Goal: Task Accomplishment & Management: Manage account settings

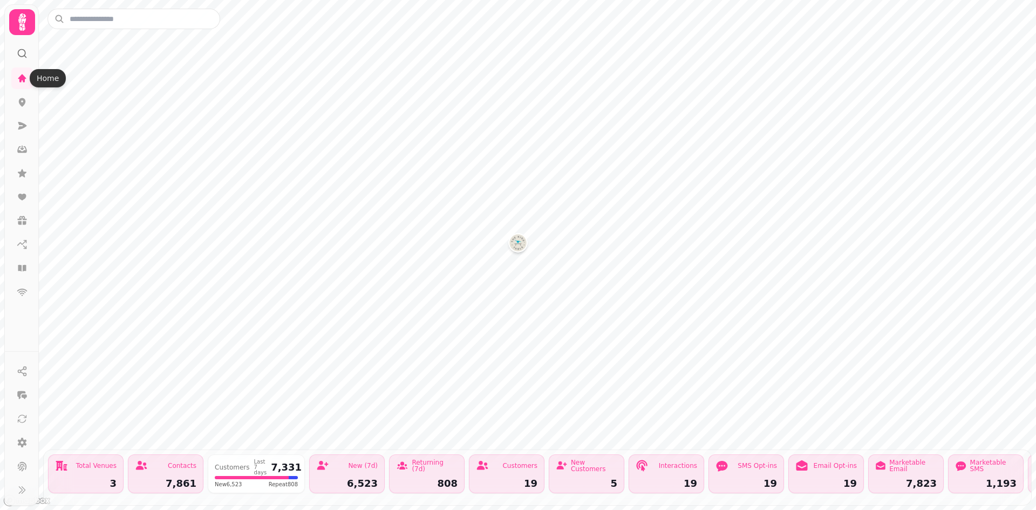
click at [25, 81] on icon at bounding box center [22, 78] width 8 height 8
click at [20, 78] on icon at bounding box center [22, 78] width 8 height 8
click at [23, 173] on icon at bounding box center [22, 173] width 9 height 8
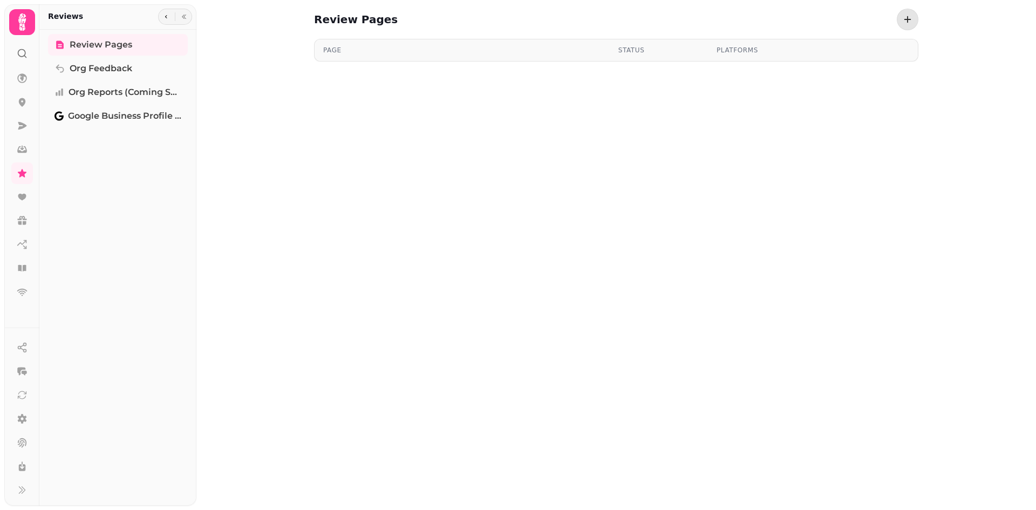
click at [118, 45] on span "Review Pages" at bounding box center [101, 44] width 63 height 13
click at [916, 18] on button "button" at bounding box center [908, 20] width 22 height 22
